Goal: Task Accomplishment & Management: Use online tool/utility

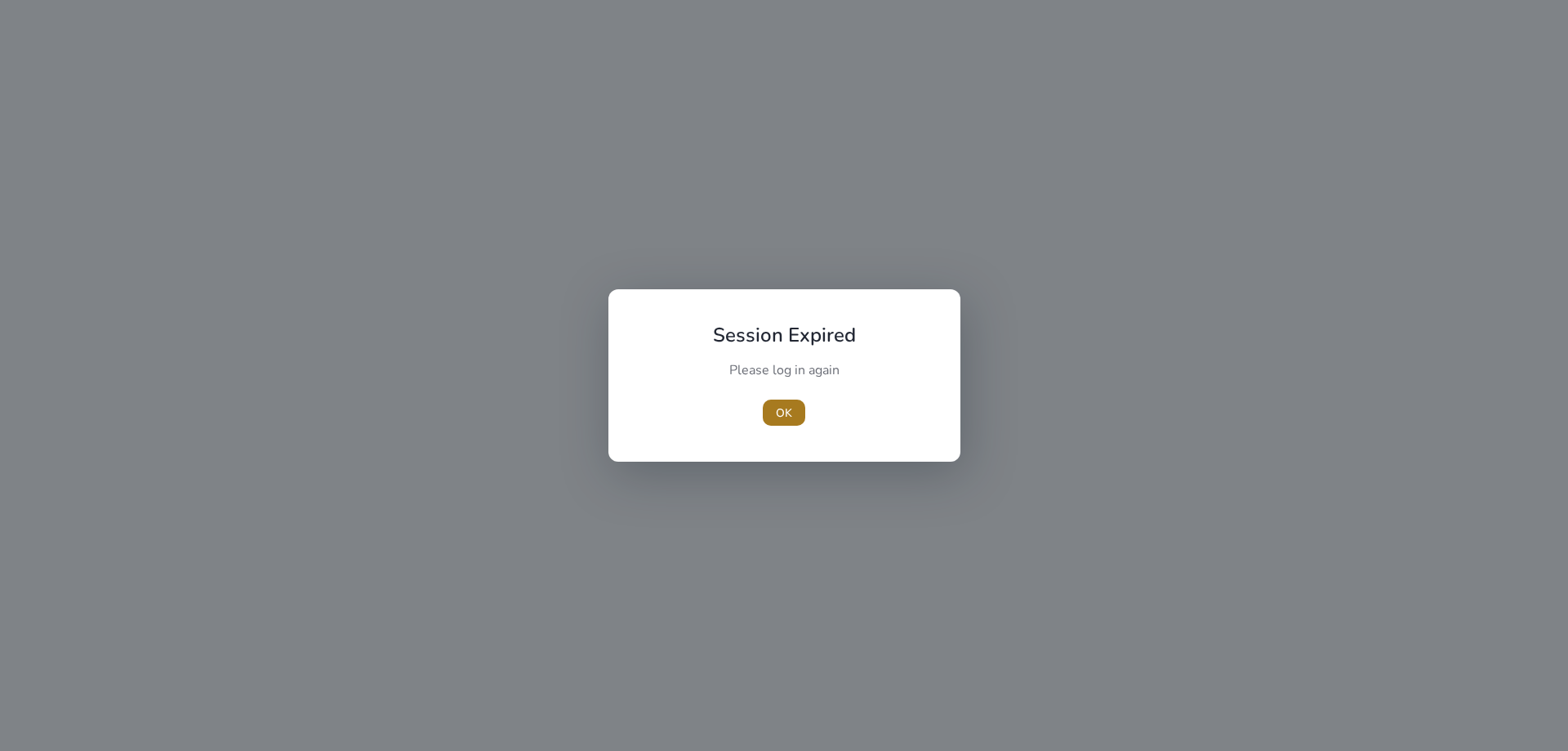
click at [788, 416] on span "OK" at bounding box center [784, 412] width 16 height 17
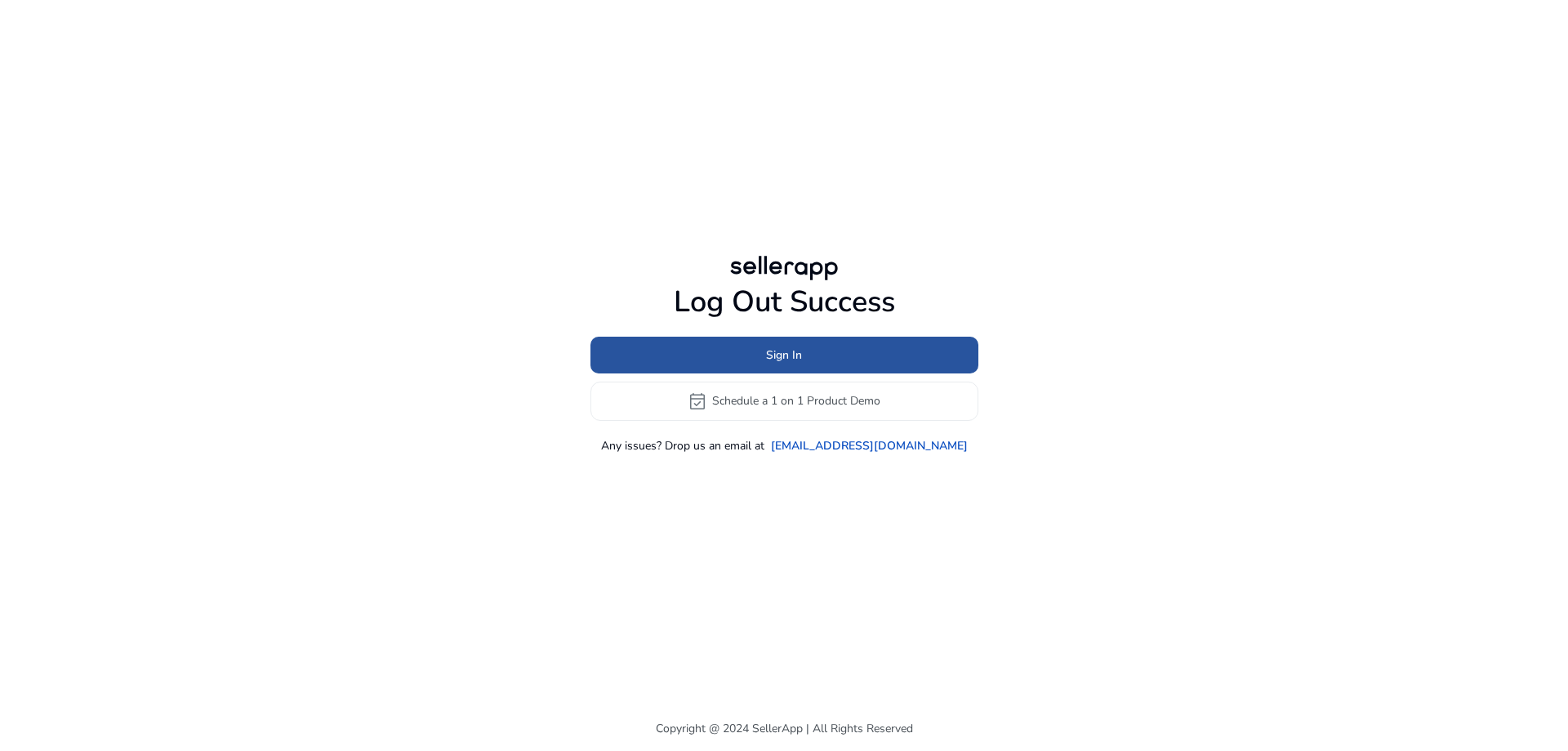
click at [859, 359] on span at bounding box center [784, 354] width 388 height 39
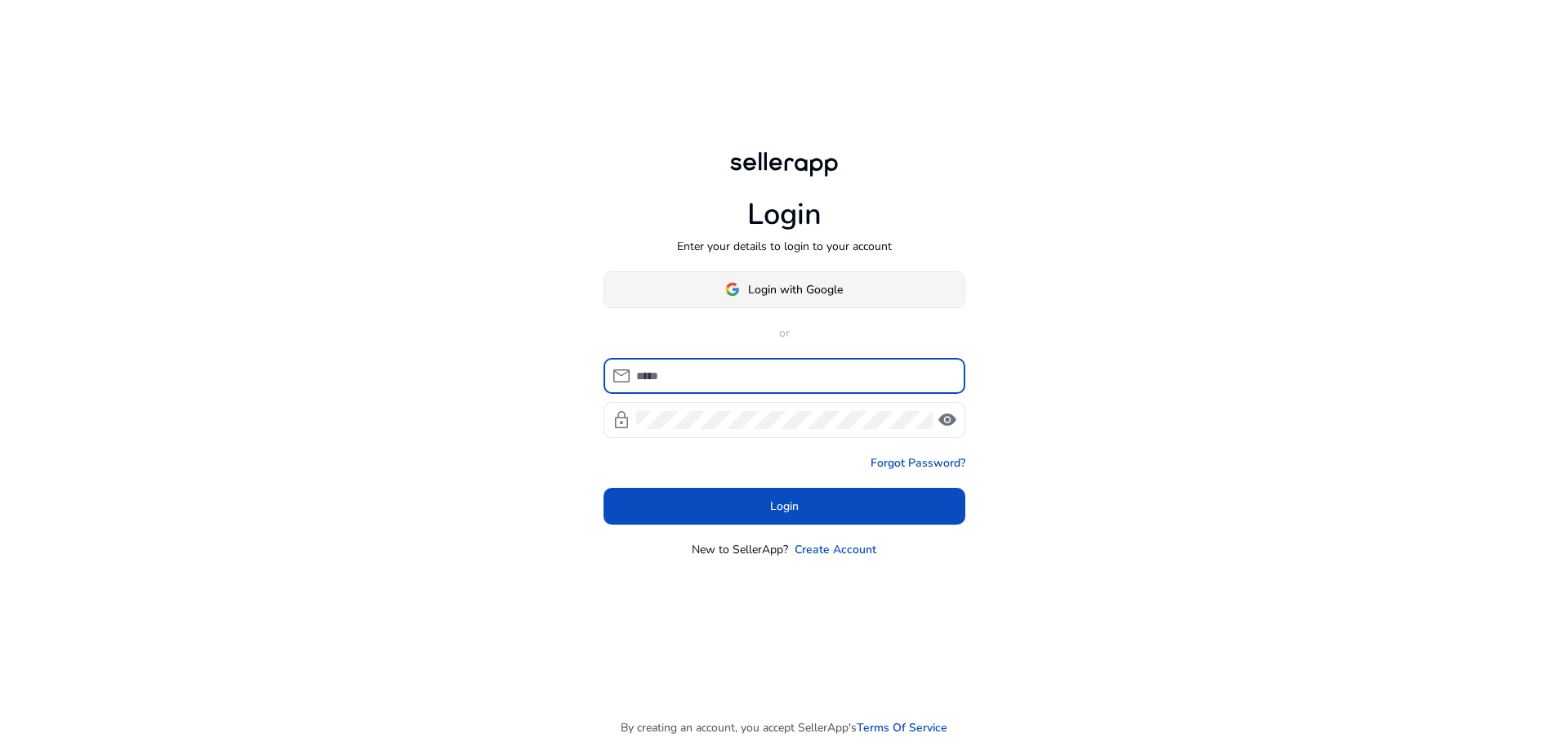
click at [808, 286] on span "Login with Google" at bounding box center [796, 289] width 95 height 17
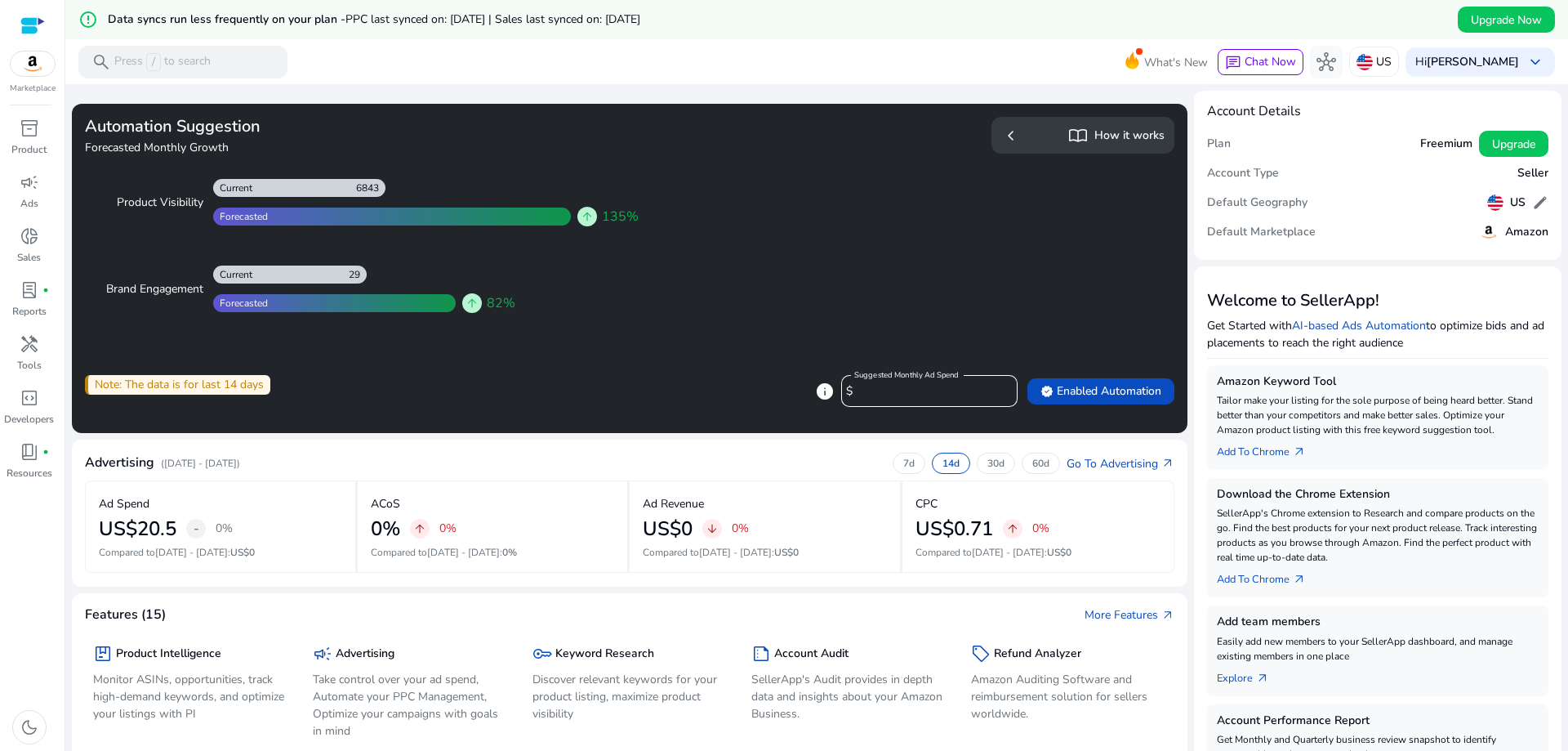
scroll to position [4, 0]
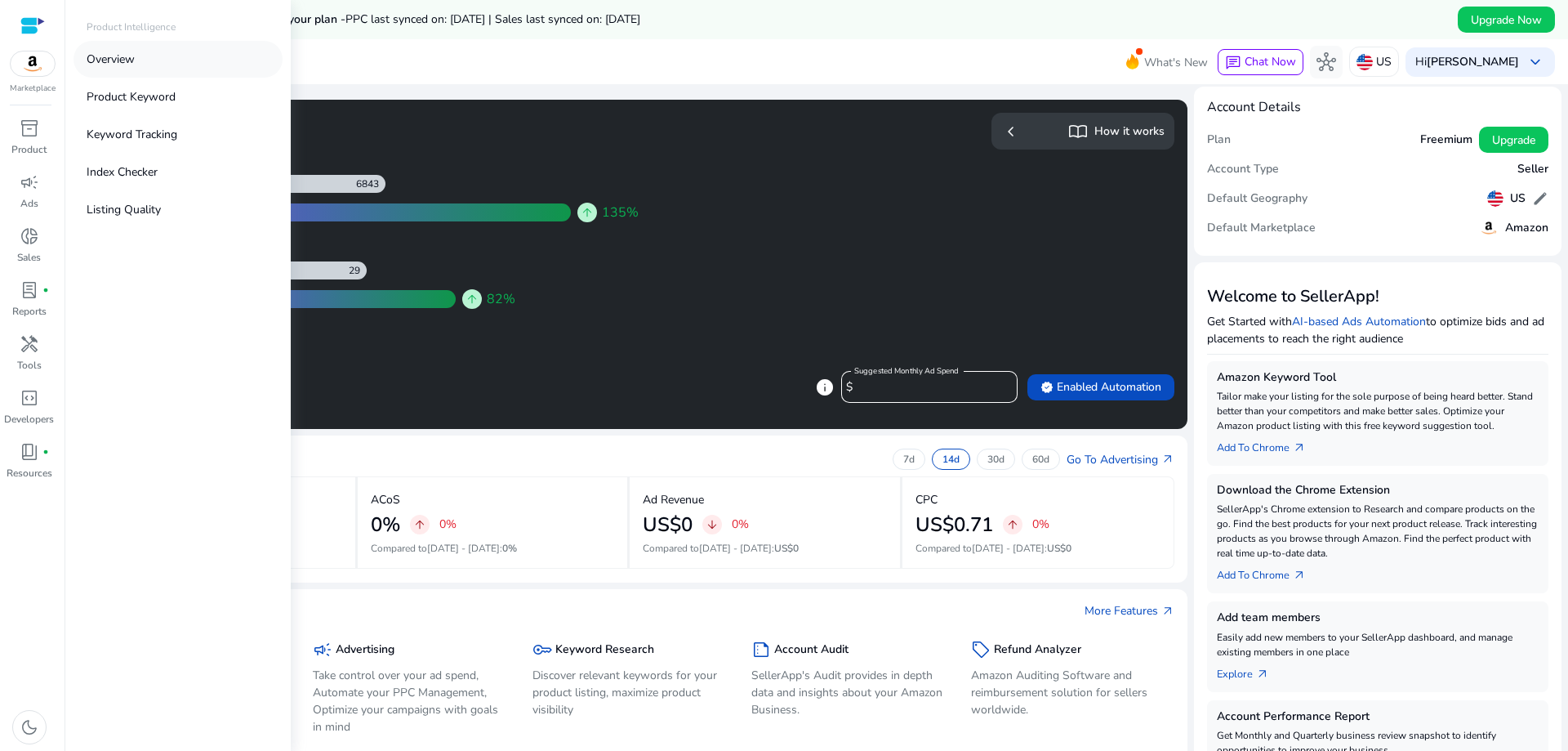
click at [145, 58] on link "Overview" at bounding box center [178, 59] width 209 height 37
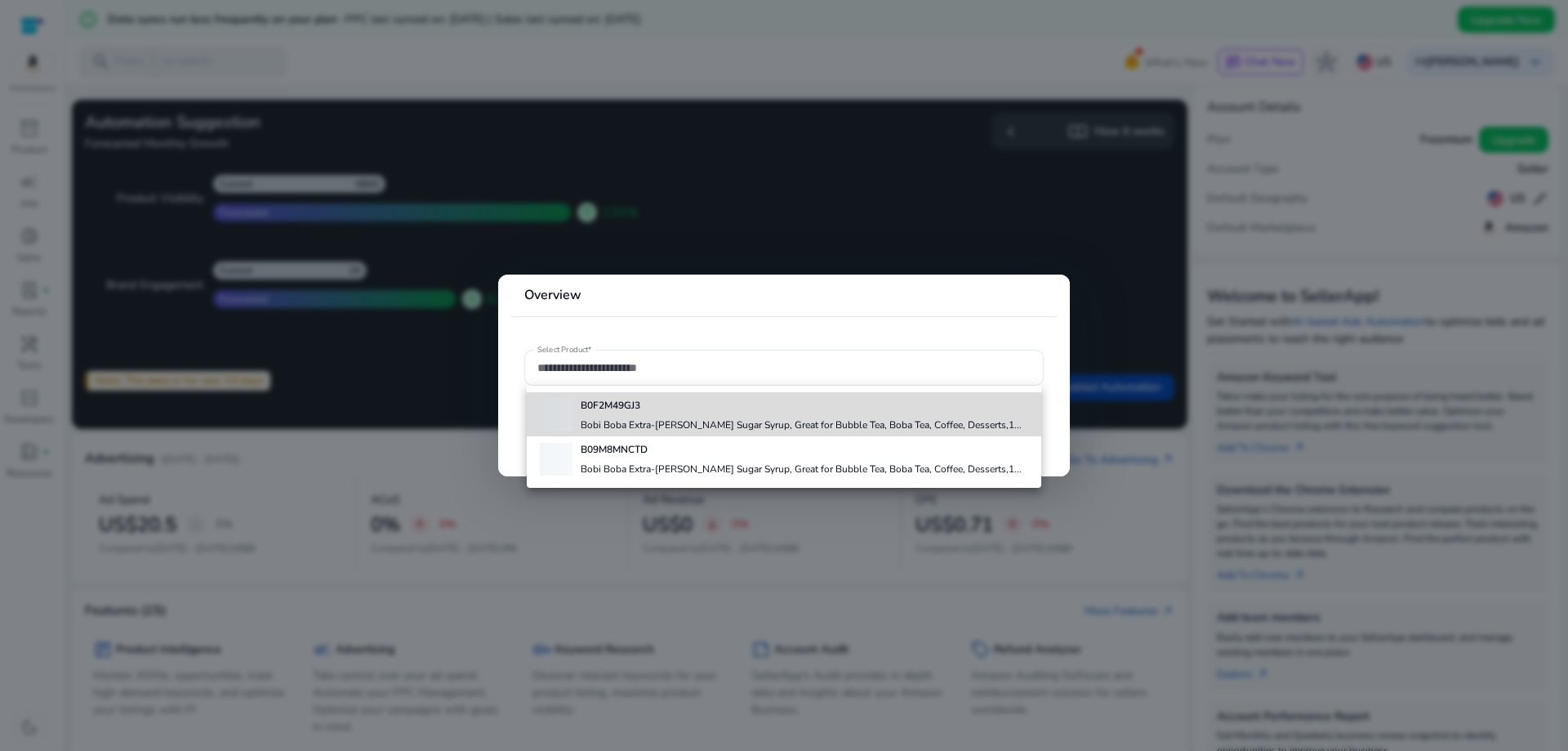
click at [647, 409] on h4 "B0F2M49GJ3" at bounding box center [801, 405] width 441 height 13
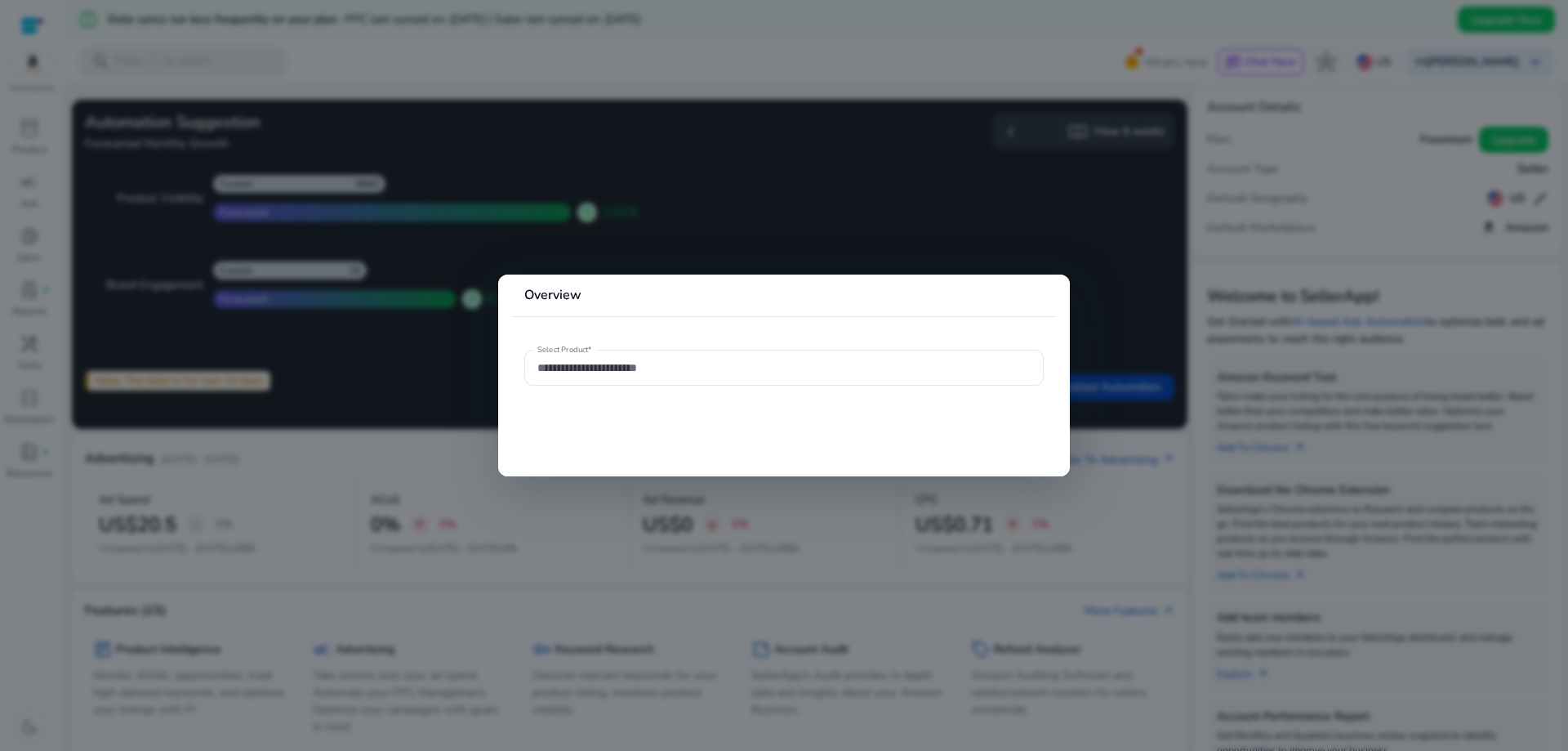
type input "**********"
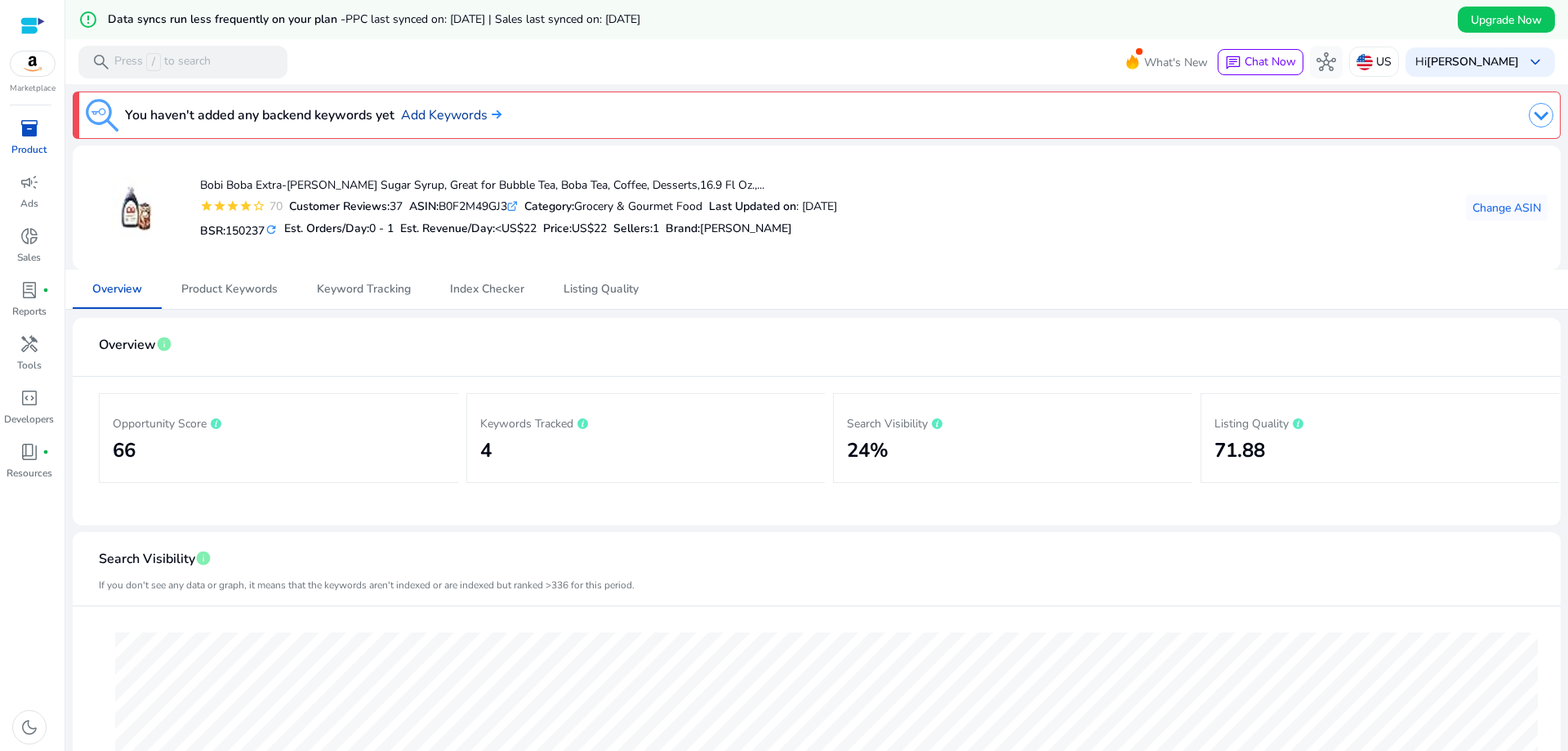
click at [461, 113] on link "Add Keywords" at bounding box center [451, 115] width 101 height 20
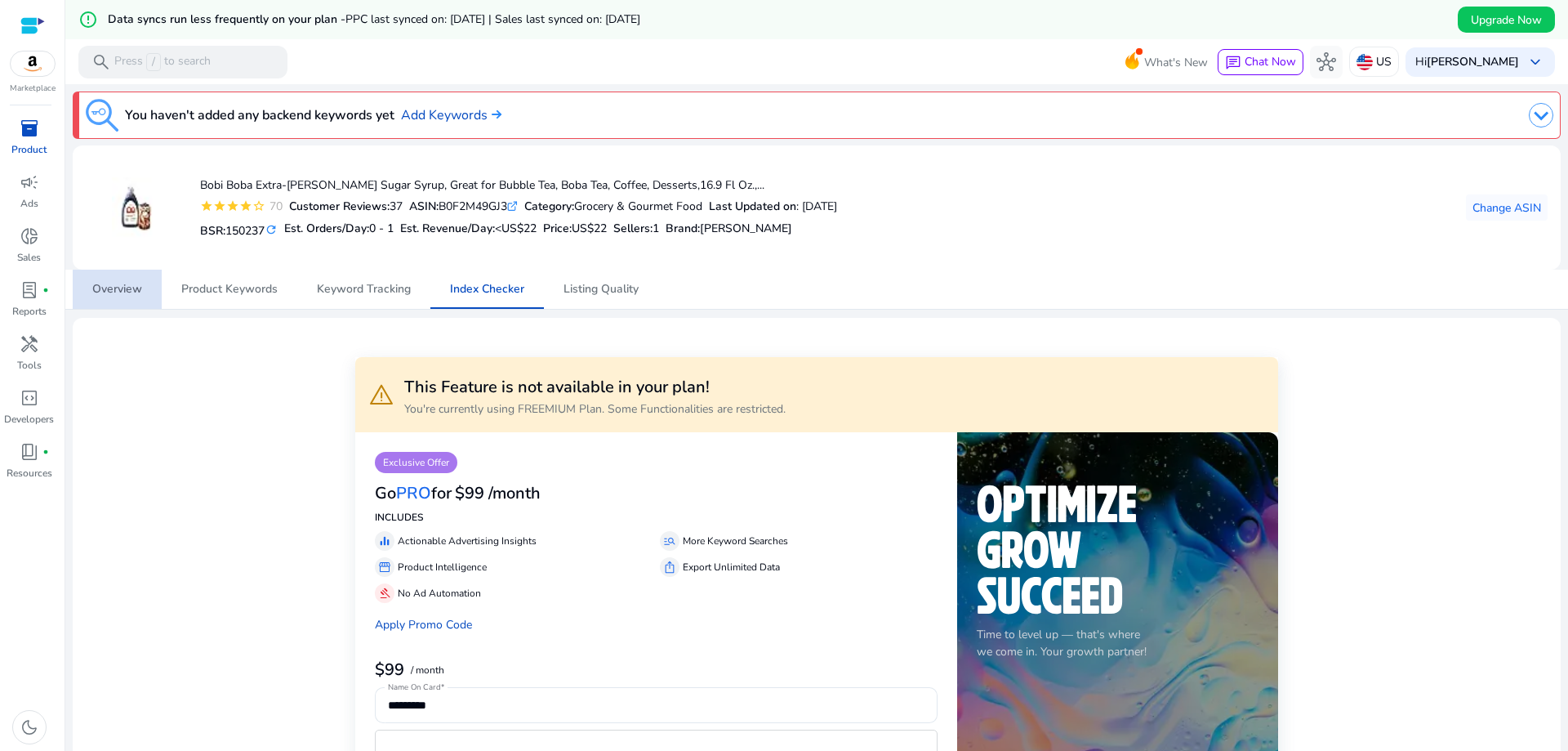
click at [126, 293] on span "Overview" at bounding box center [117, 289] width 50 height 11
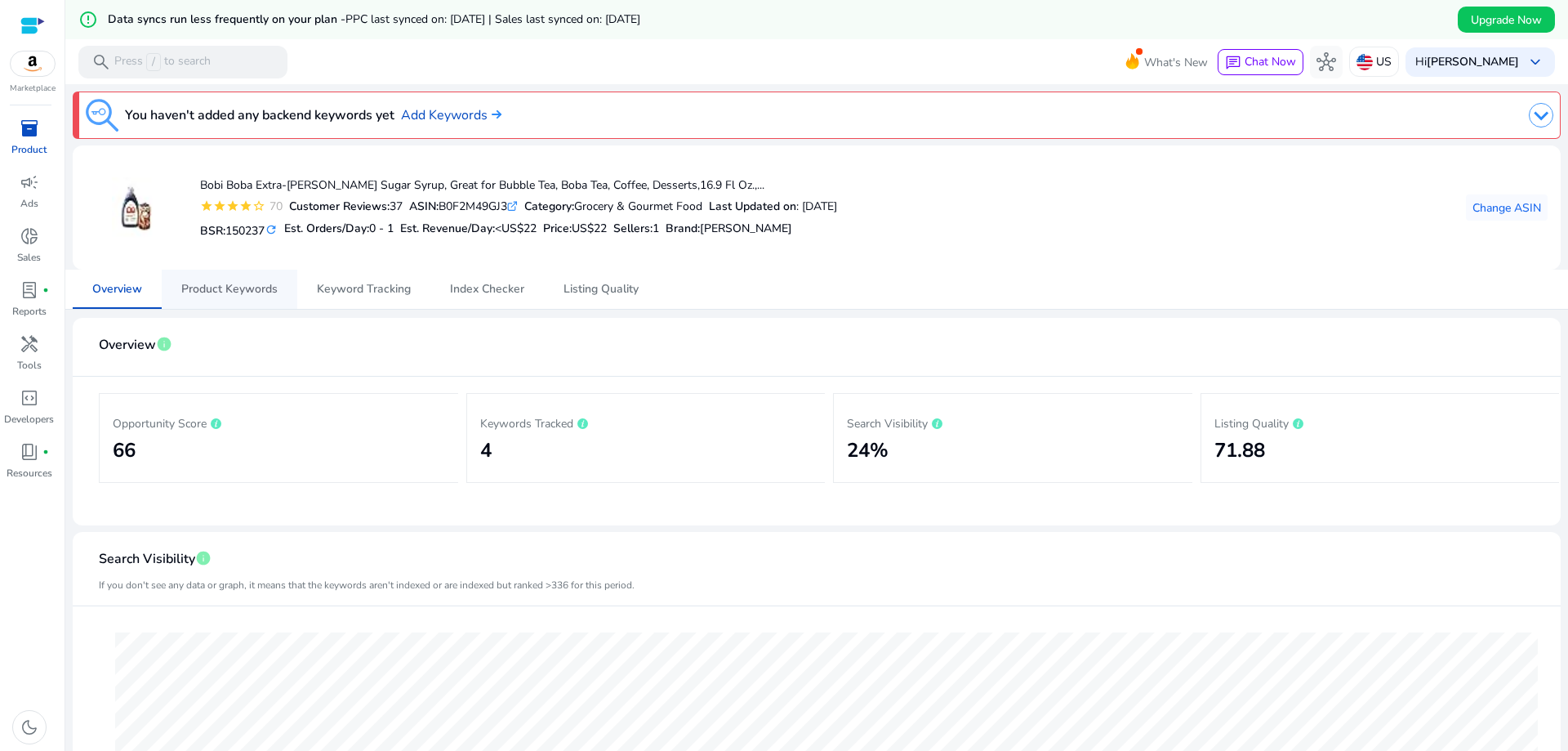
click at [269, 290] on span "Product Keywords" at bounding box center [230, 289] width 97 height 11
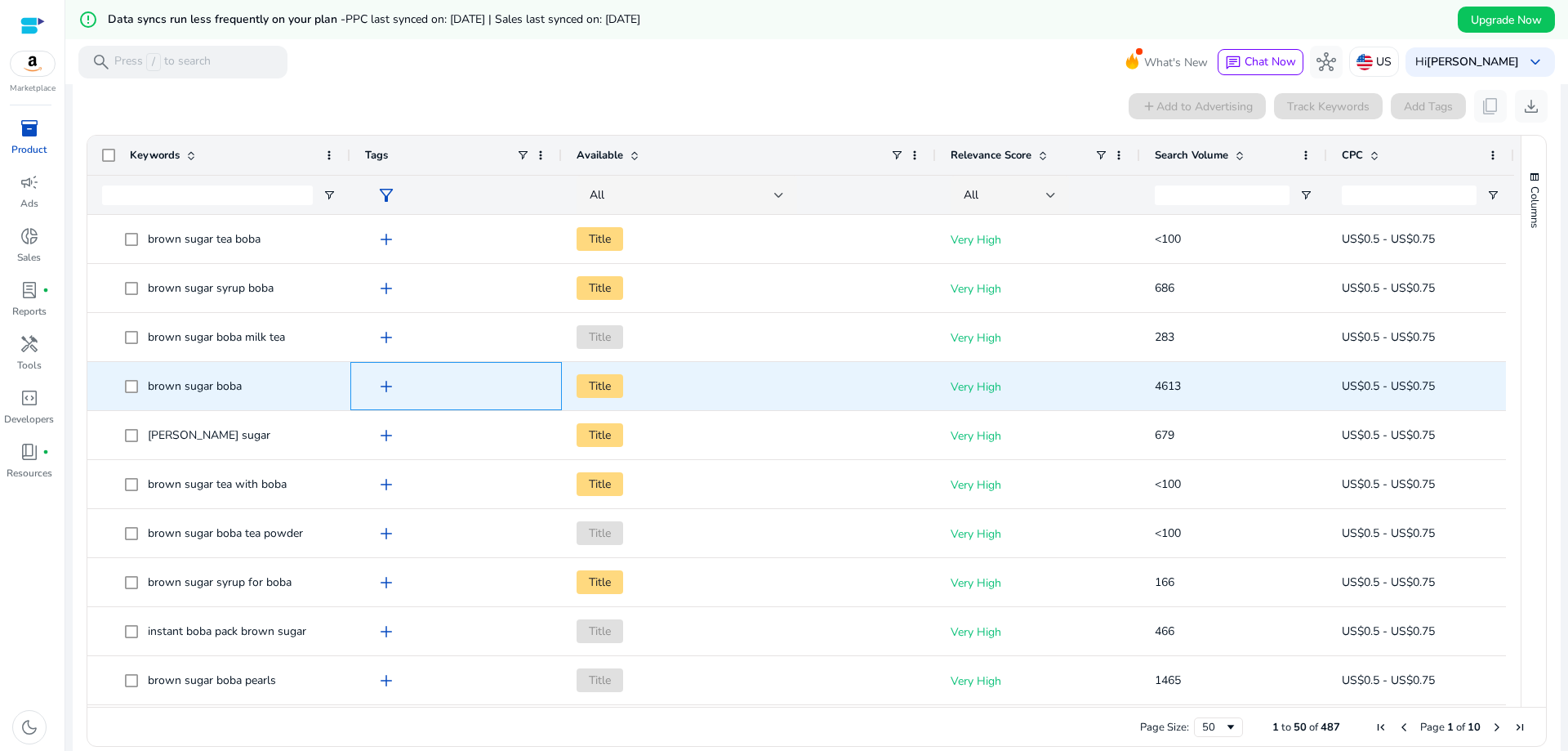
click at [387, 378] on span "add" at bounding box center [386, 386] width 20 height 20
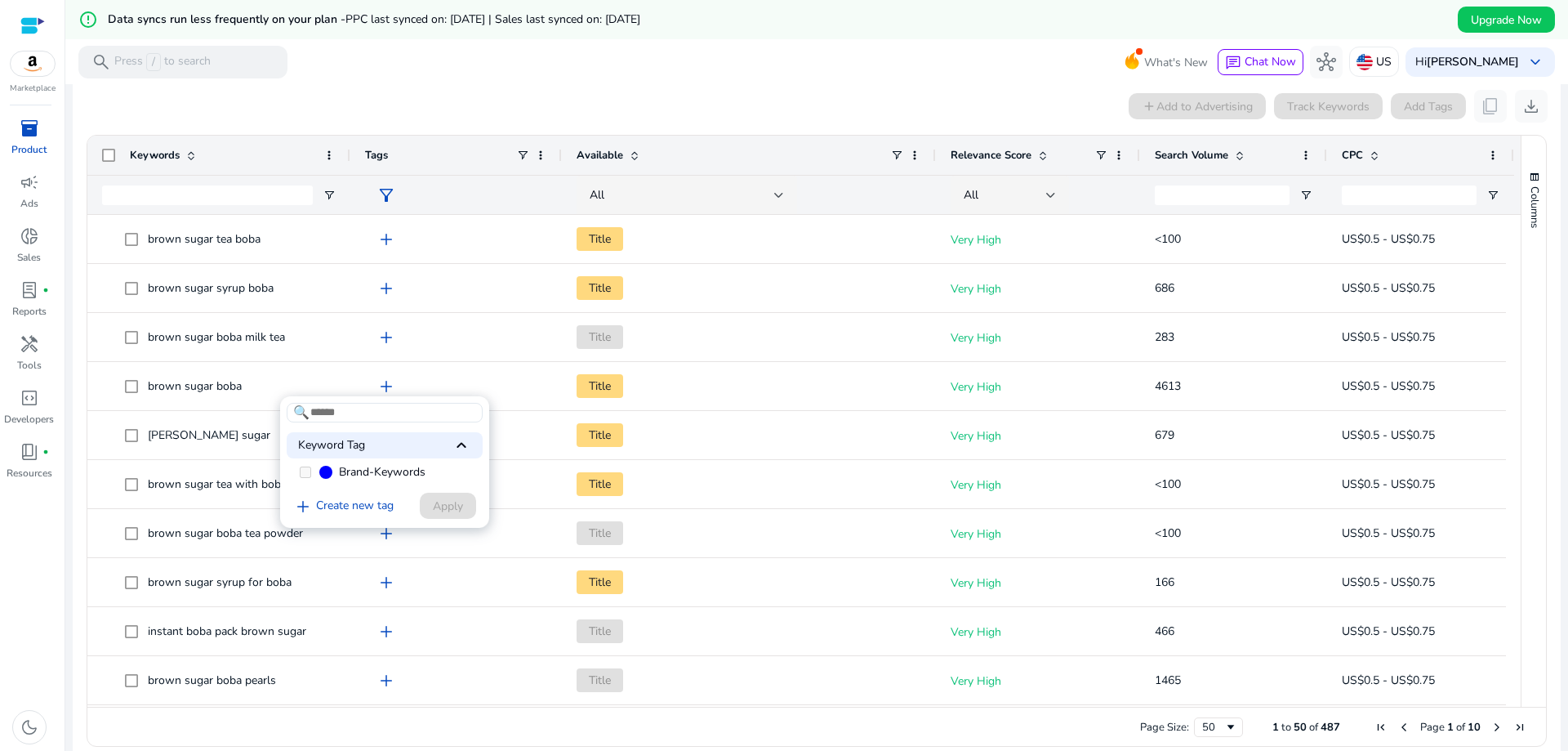
click at [305, 483] on label "Brand-Keywords" at bounding box center [384, 472] width 196 height 25
click at [406, 471] on span "Brand-Keywords" at bounding box center [382, 472] width 87 height 16
click at [452, 513] on div "add Create new tag Apply" at bounding box center [381, 506] width 190 height 30
click at [483, 77] on div at bounding box center [784, 376] width 1568 height 751
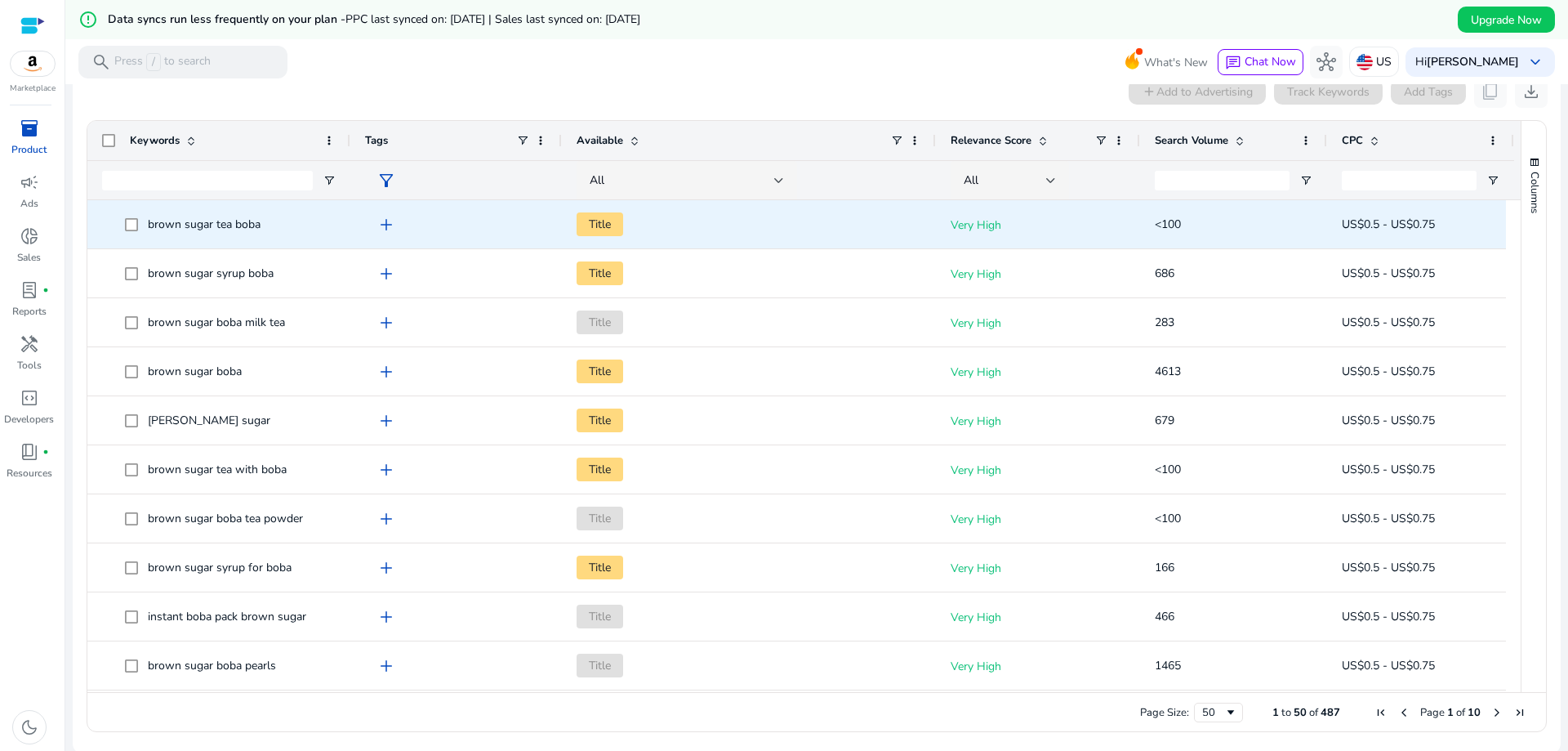
scroll to position [344, 0]
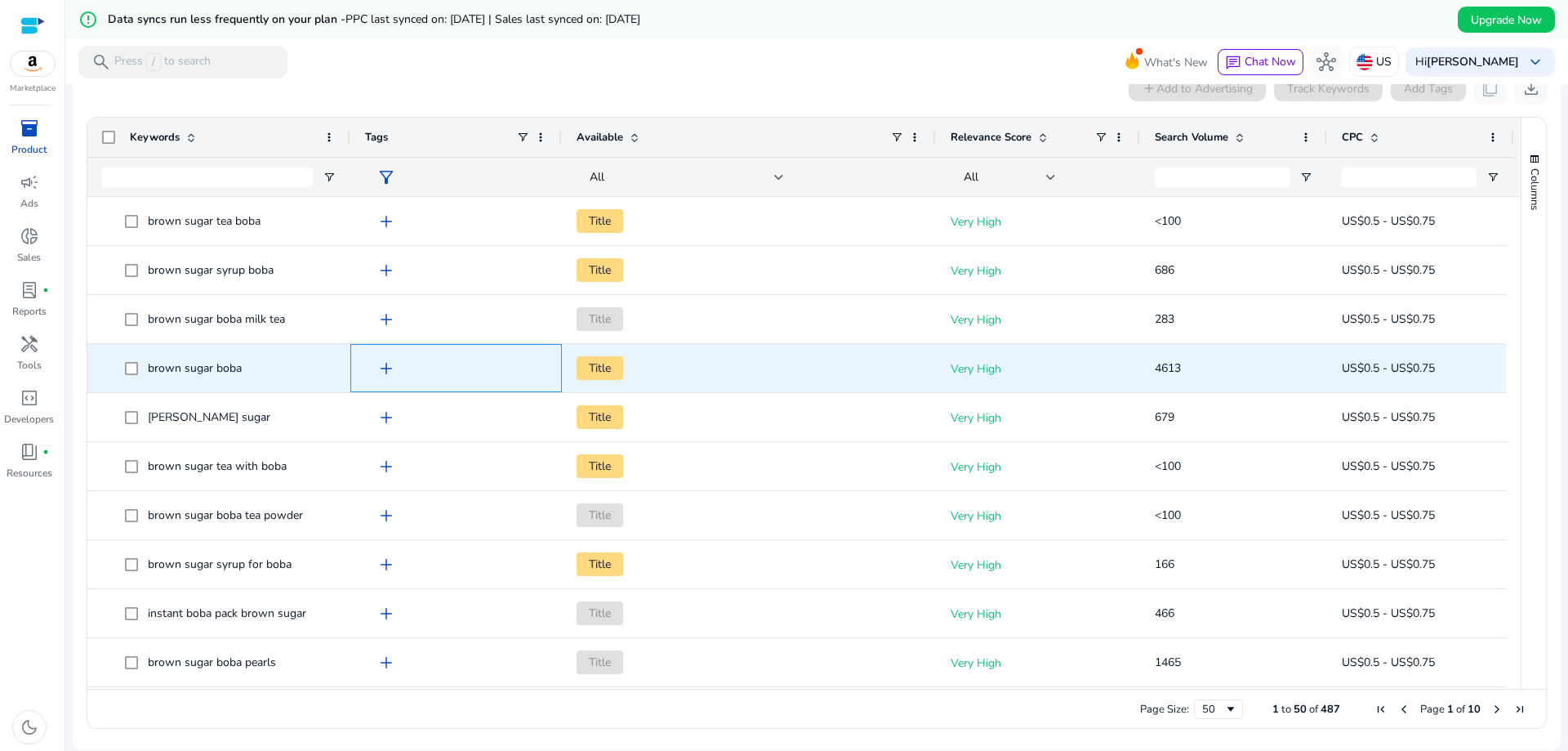
click at [389, 366] on span "add" at bounding box center [386, 368] width 20 height 20
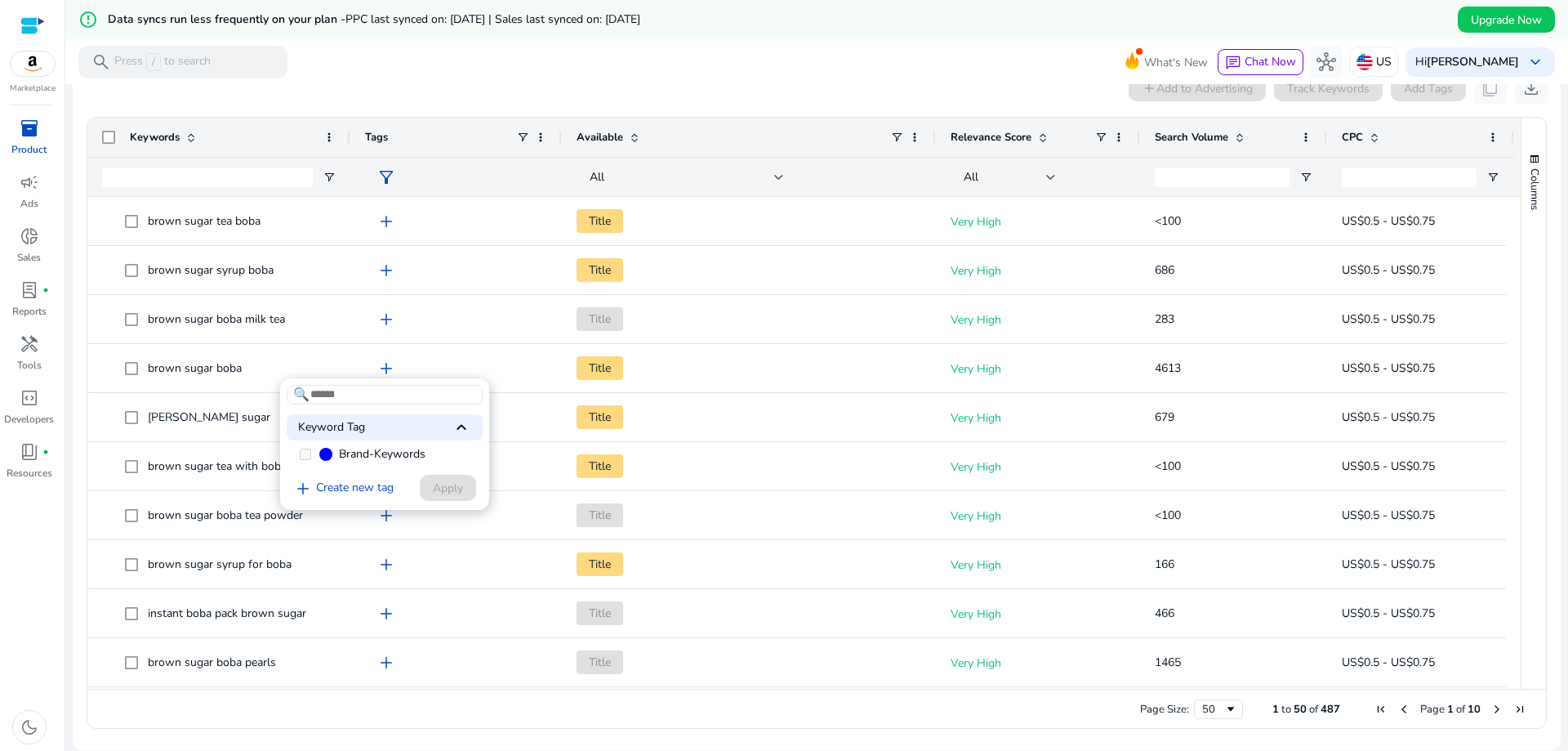
click at [371, 453] on span "Brand-Keywords" at bounding box center [382, 454] width 87 height 16
click at [362, 451] on span "Brand-Keywords" at bounding box center [382, 454] width 87 height 16
click at [542, 75] on div at bounding box center [784, 376] width 1568 height 751
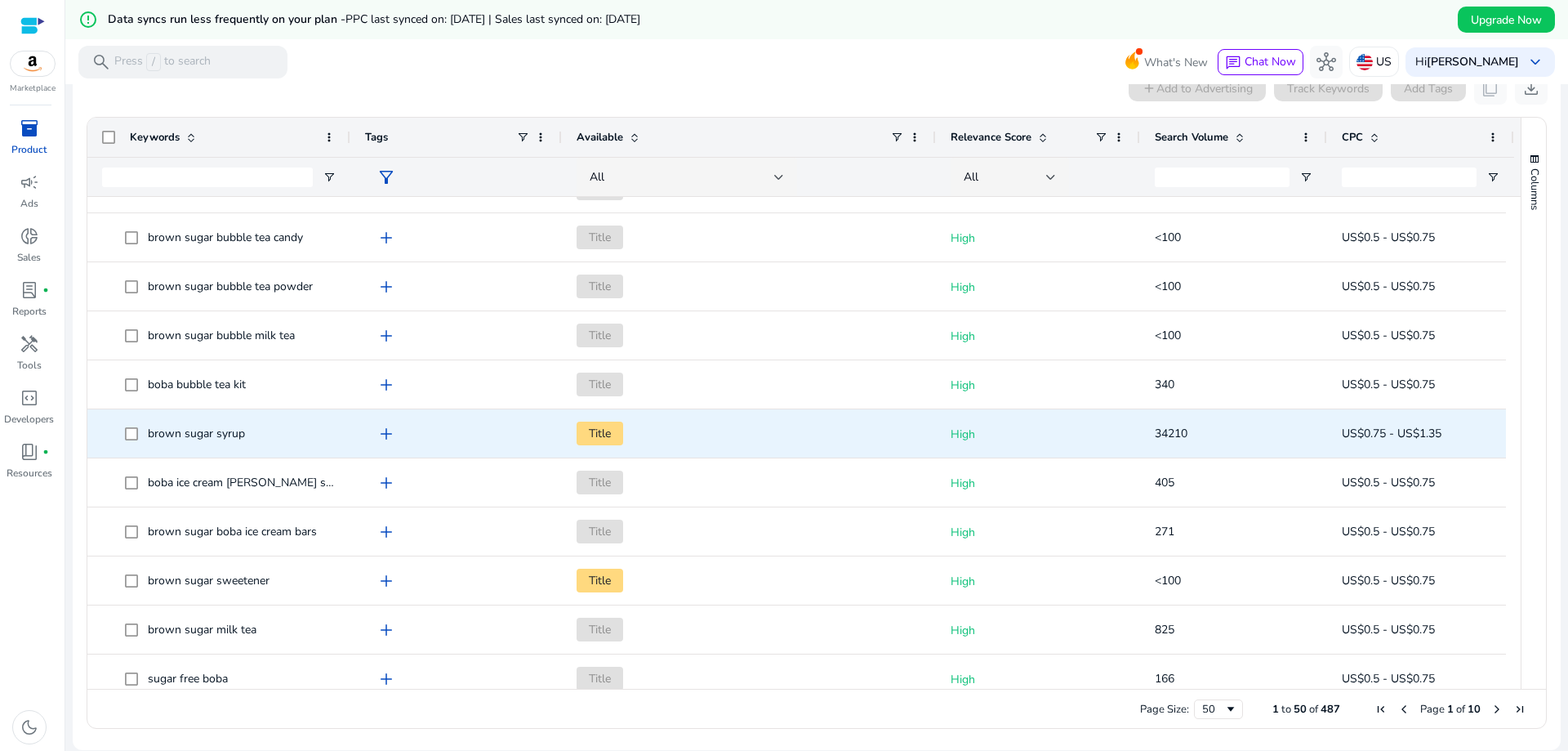
scroll to position [0, 0]
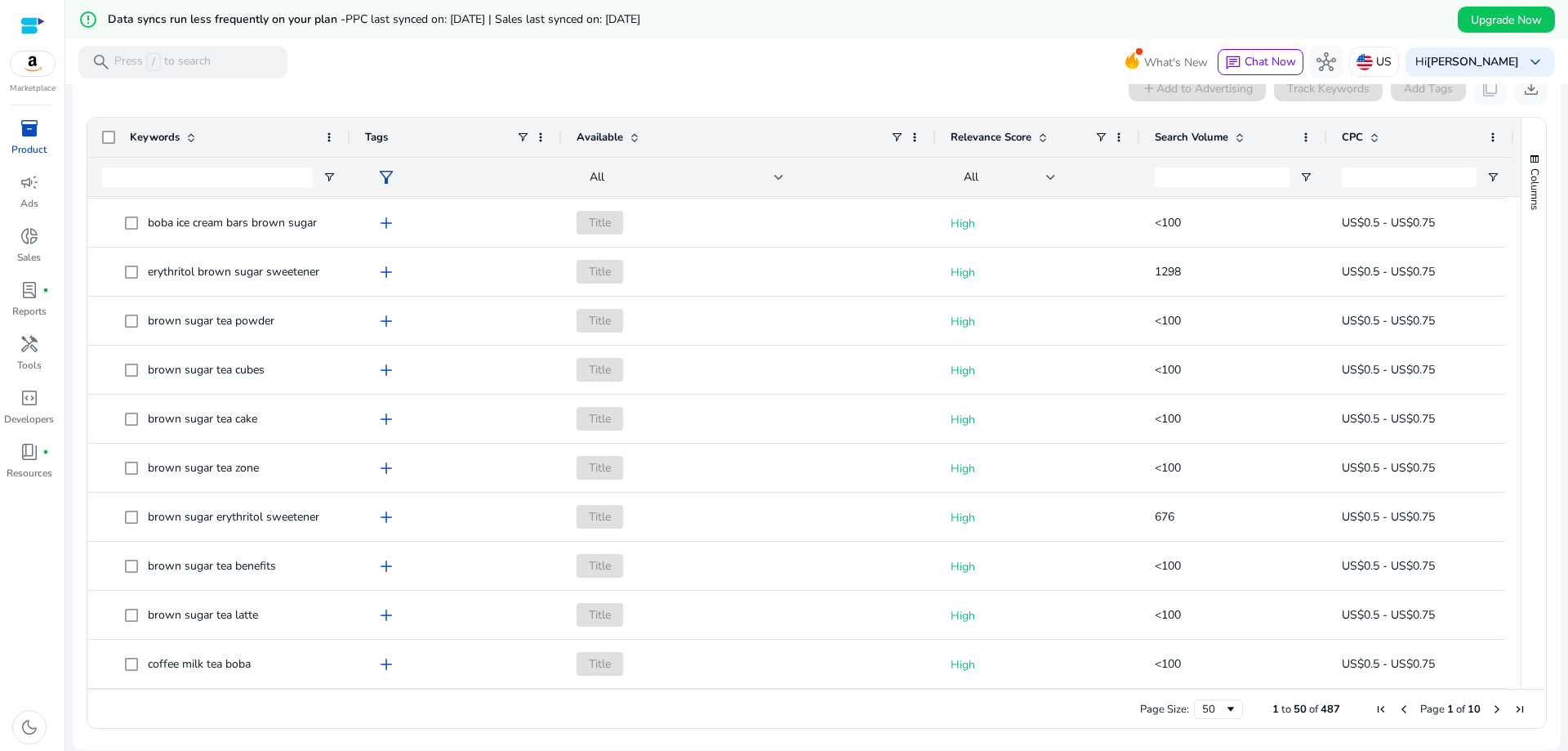
click at [1491, 705] on span "Next Page" at bounding box center [1497, 709] width 13 height 13
